Goal: Go to known website: Access a specific website the user already knows

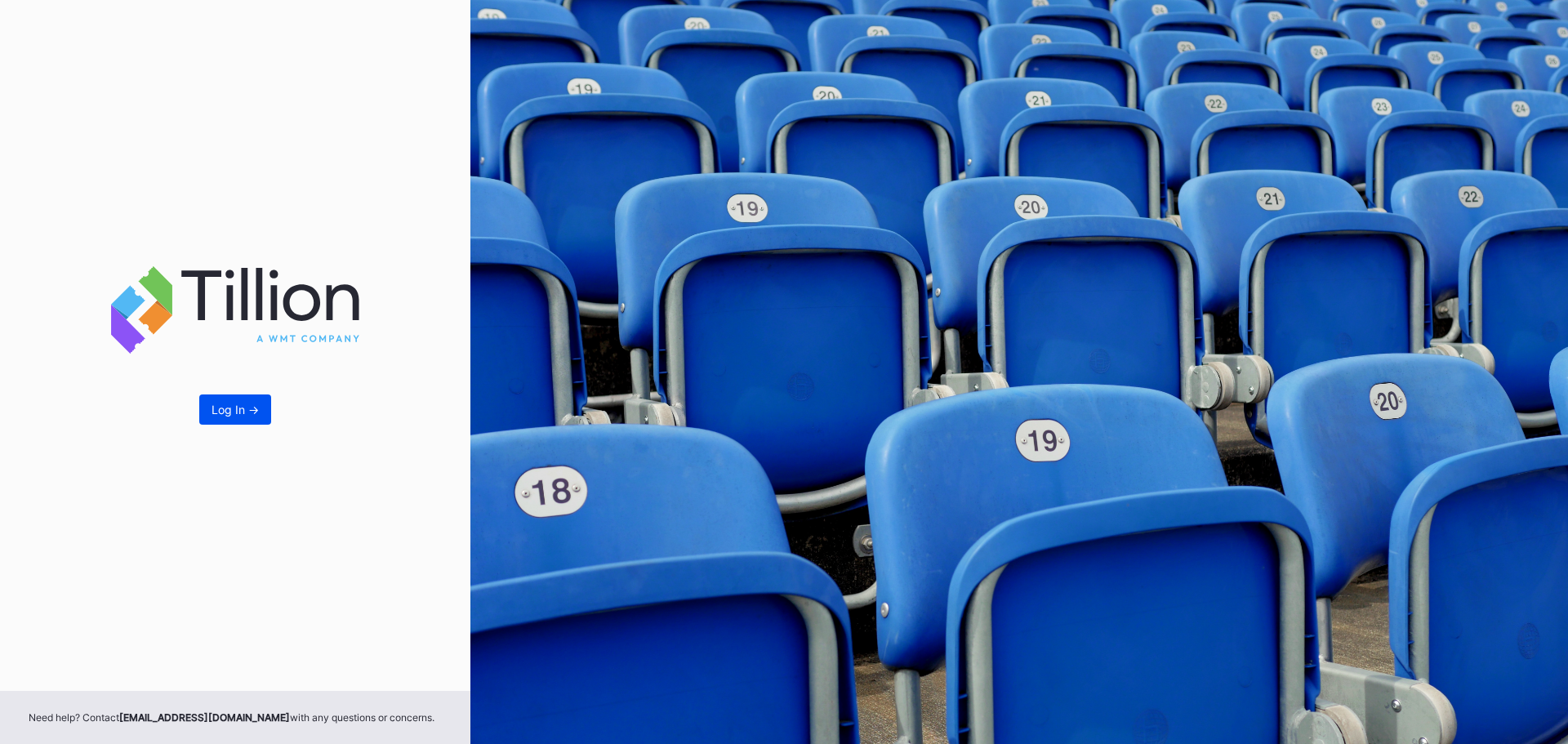
click at [242, 403] on div "Log In ->" at bounding box center [235, 410] width 48 height 14
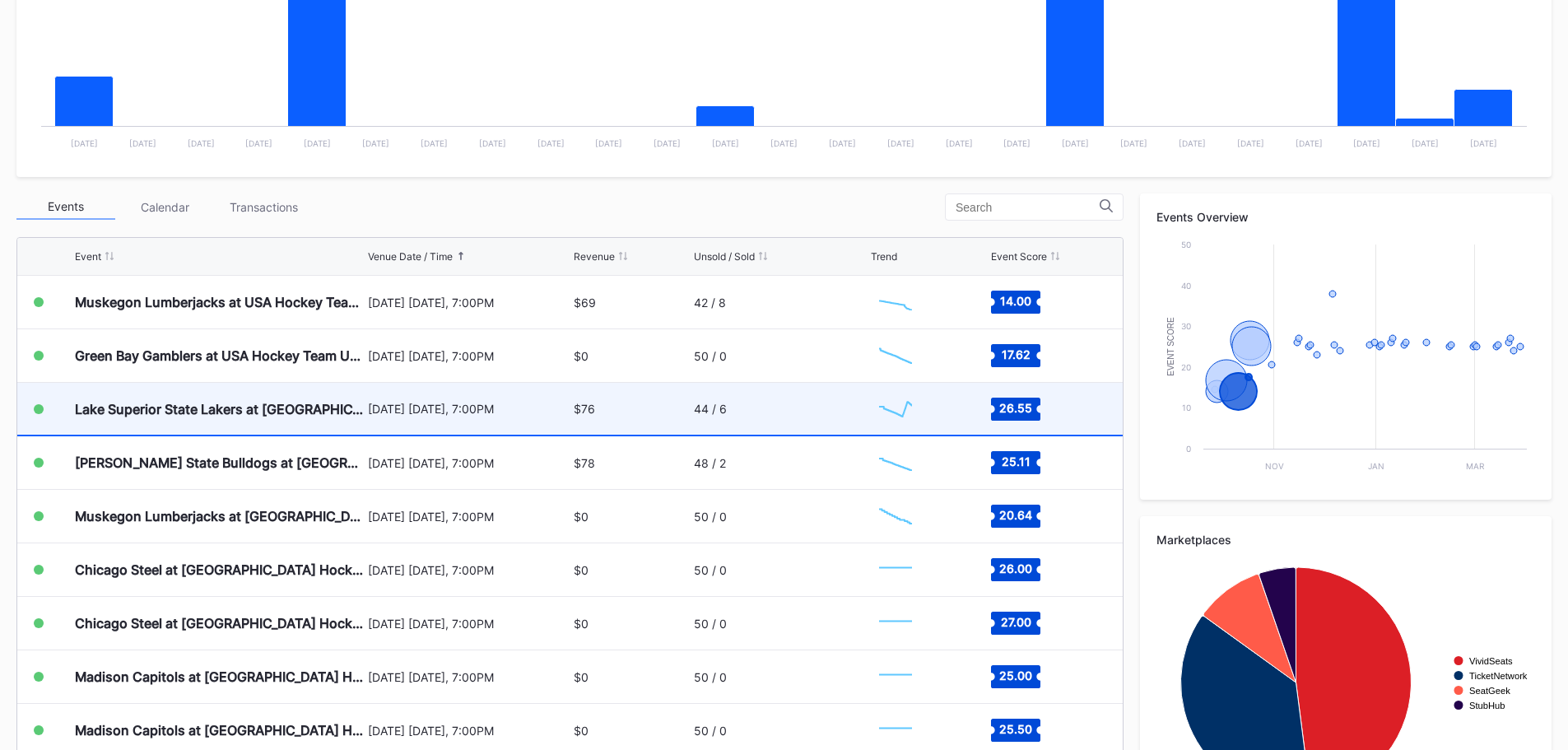
scroll to position [411, 0]
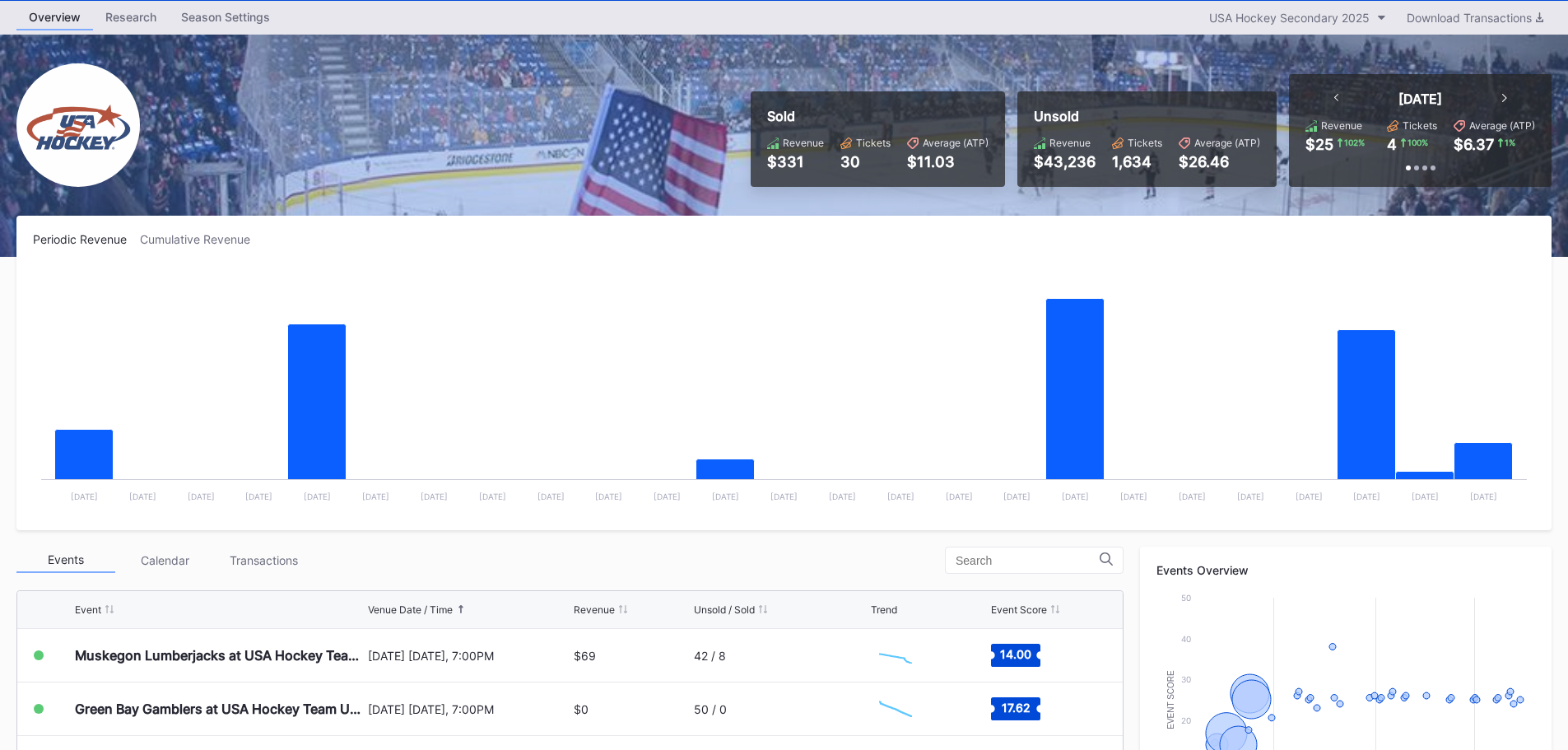
scroll to position [330, 0]
